Goal: Use online tool/utility: Utilize a website feature to perform a specific function

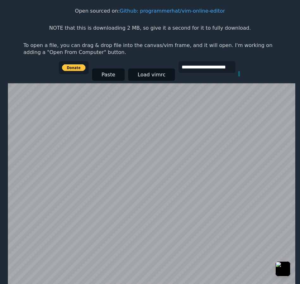
scroll to position [28, 0]
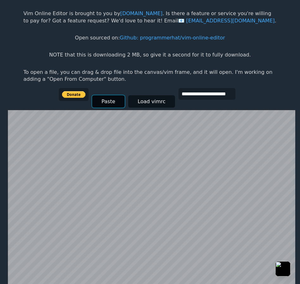
click at [105, 102] on button "Paste" at bounding box center [108, 101] width 33 height 12
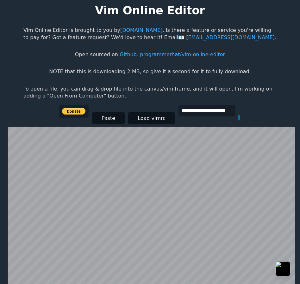
scroll to position [32, 0]
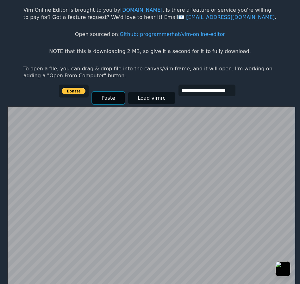
click at [114, 100] on button "Paste" at bounding box center [108, 98] width 33 height 12
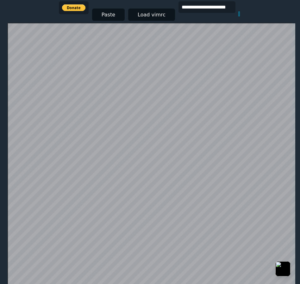
scroll to position [95, 0]
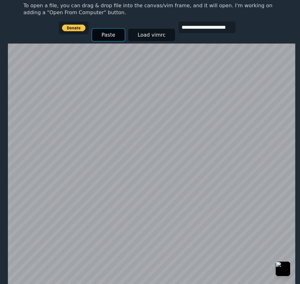
click at [110, 33] on button "Paste" at bounding box center [108, 35] width 33 height 12
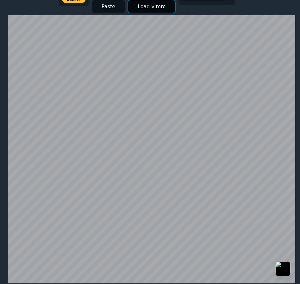
click at [143, 8] on button "Load vimrc" at bounding box center [151, 6] width 47 height 12
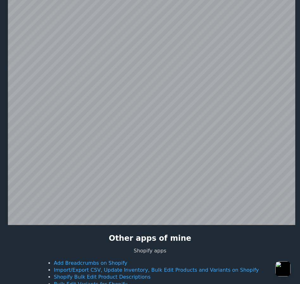
scroll to position [186, 0]
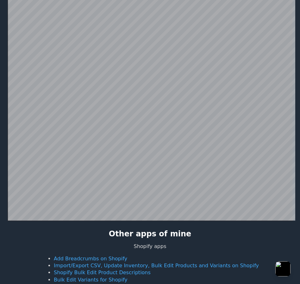
click at [278, 265] on button "button" at bounding box center [282, 269] width 17 height 17
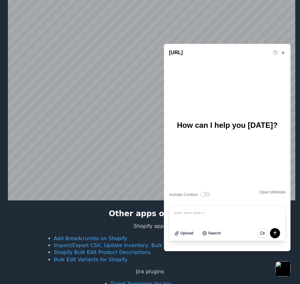
scroll to position [249, 0]
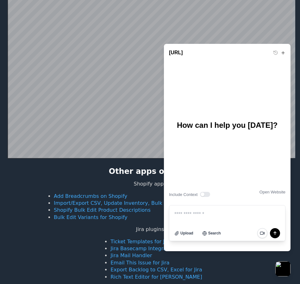
click at [289, 270] on button "button" at bounding box center [282, 269] width 17 height 17
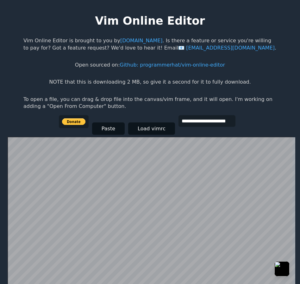
scroll to position [0, 0]
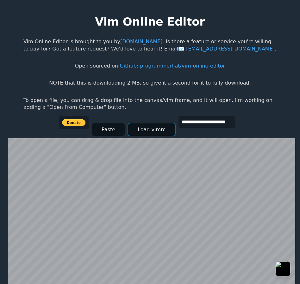
click at [145, 127] on button "Load vimrc" at bounding box center [151, 130] width 47 height 12
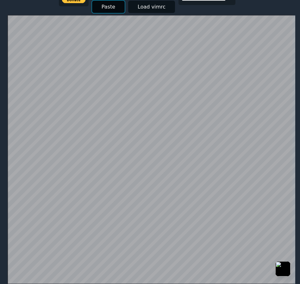
click at [118, 8] on button "Paste" at bounding box center [108, 7] width 33 height 12
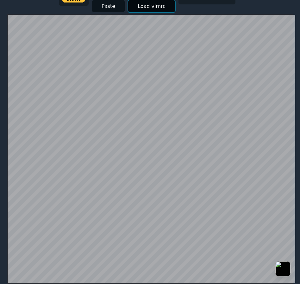
click at [128, 9] on button "Load vimrc" at bounding box center [151, 6] width 47 height 12
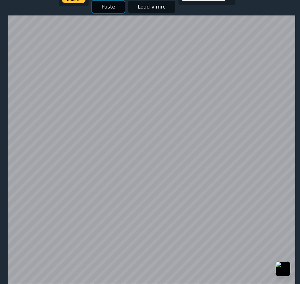
click at [94, 6] on button "Paste" at bounding box center [108, 7] width 33 height 12
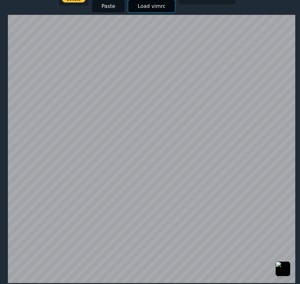
click at [145, 7] on button "Load vimrc" at bounding box center [151, 6] width 47 height 12
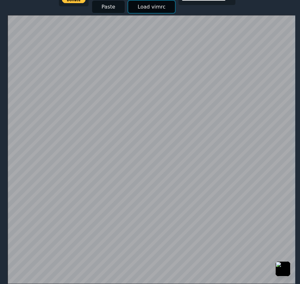
click at [145, 7] on button "Load vimrc" at bounding box center [151, 7] width 47 height 12
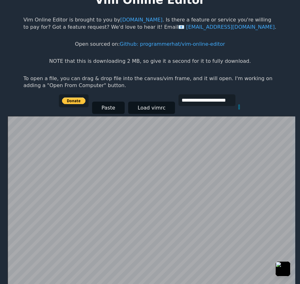
scroll to position [0, 0]
